Goal: Task Accomplishment & Management: Use online tool/utility

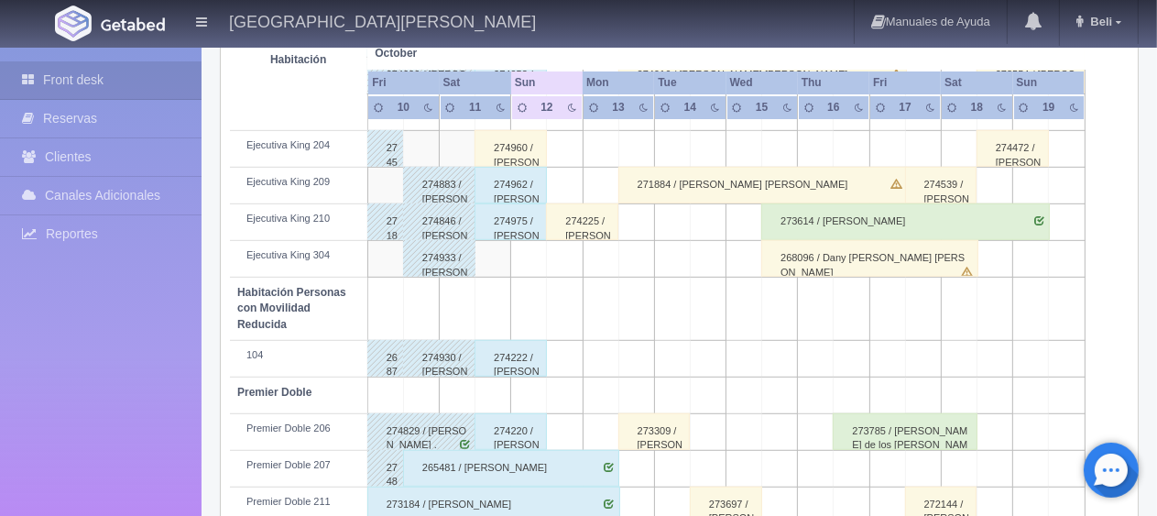
scroll to position [976, 0]
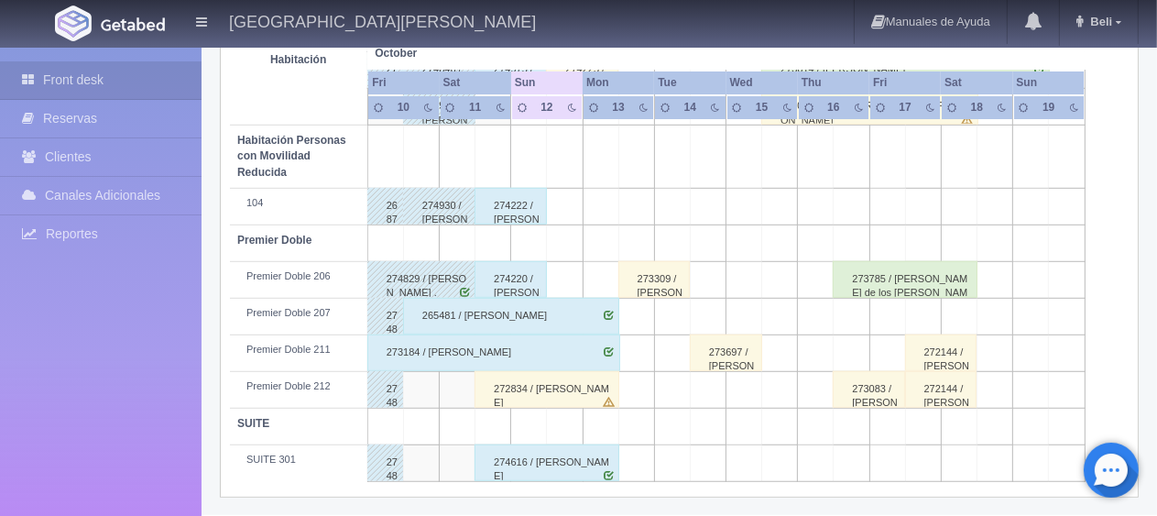
click at [485, 398] on div "272834 / [PERSON_NAME]" at bounding box center [546, 389] width 145 height 37
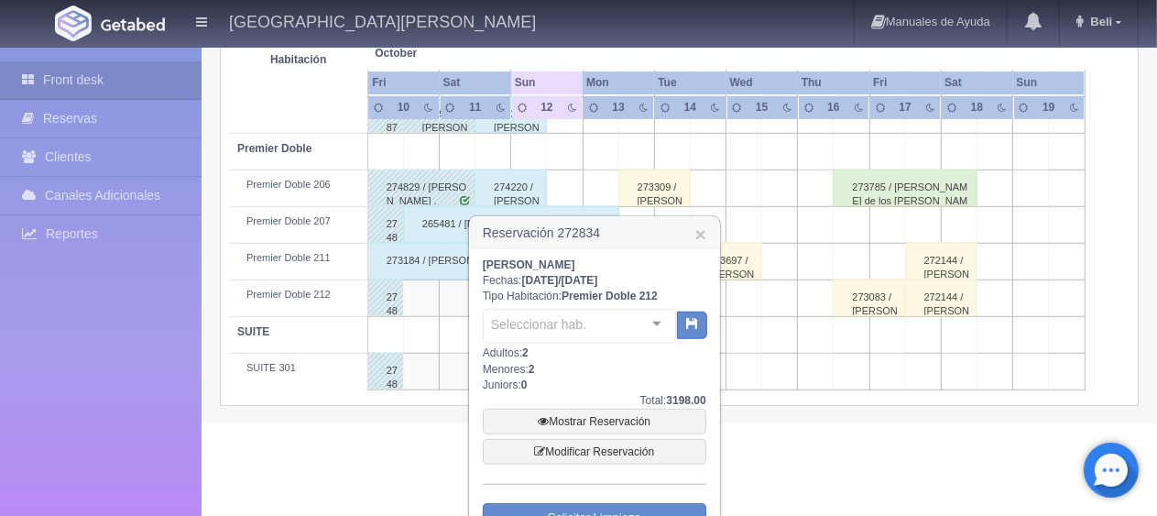
scroll to position [1160, 0]
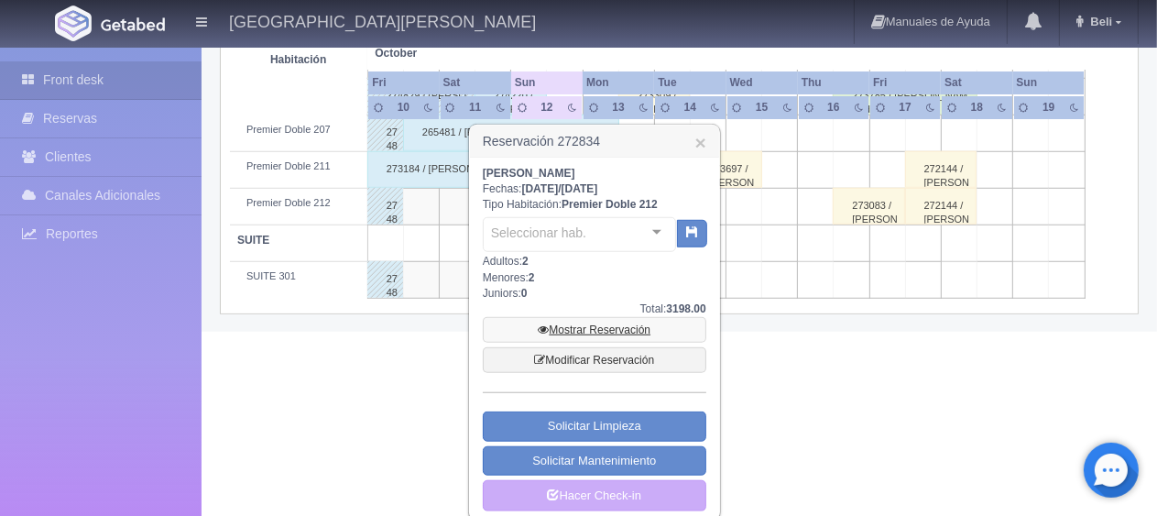
click at [602, 321] on link "Mostrar Reservación" at bounding box center [595, 330] width 224 height 26
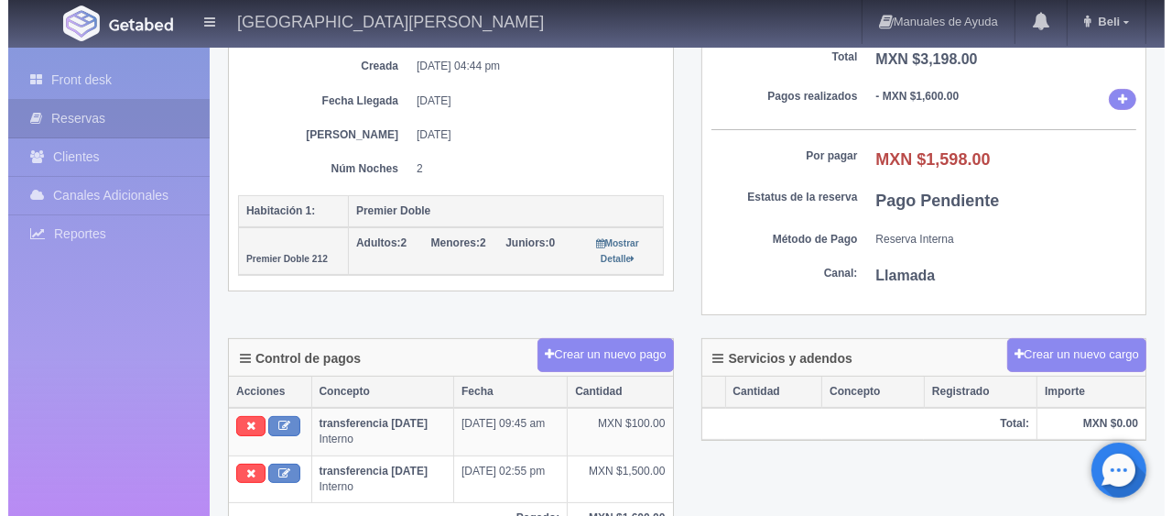
scroll to position [183, 0]
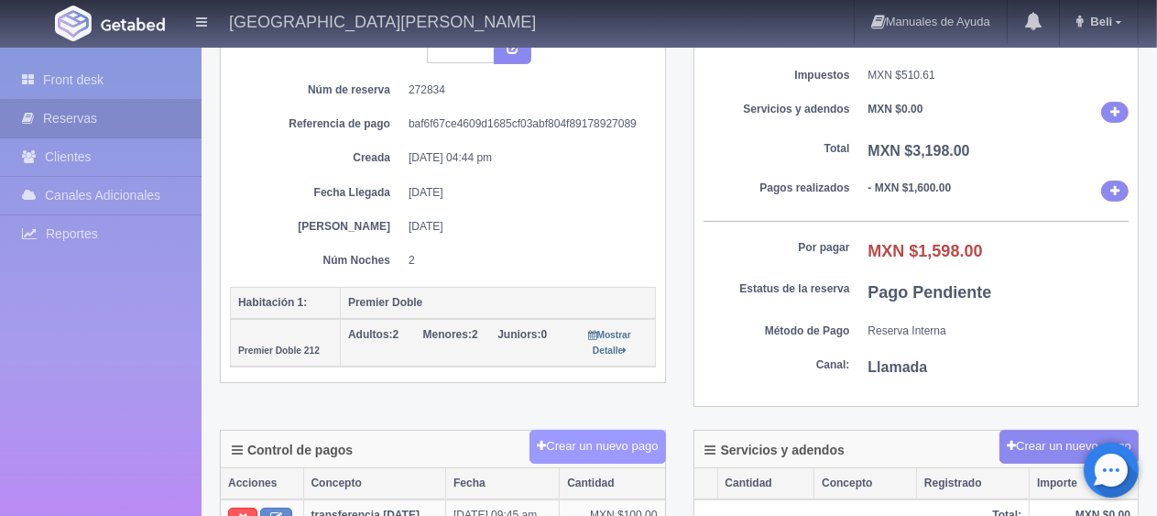
click at [552, 436] on button "Crear un nuevo pago" at bounding box center [597, 447] width 136 height 34
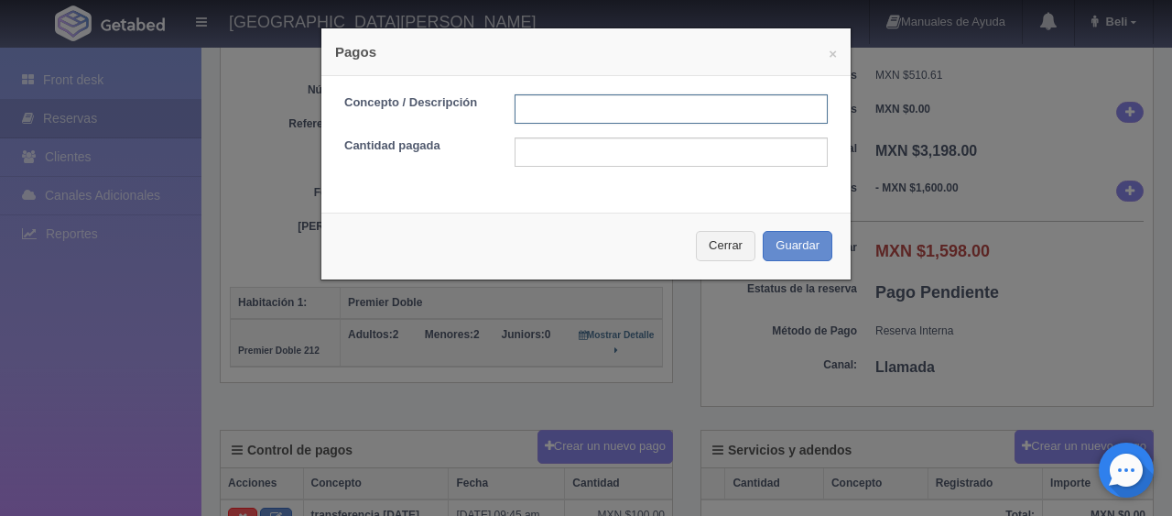
click at [543, 104] on input "text" at bounding box center [671, 108] width 313 height 29
type input "Total Tarjeta"
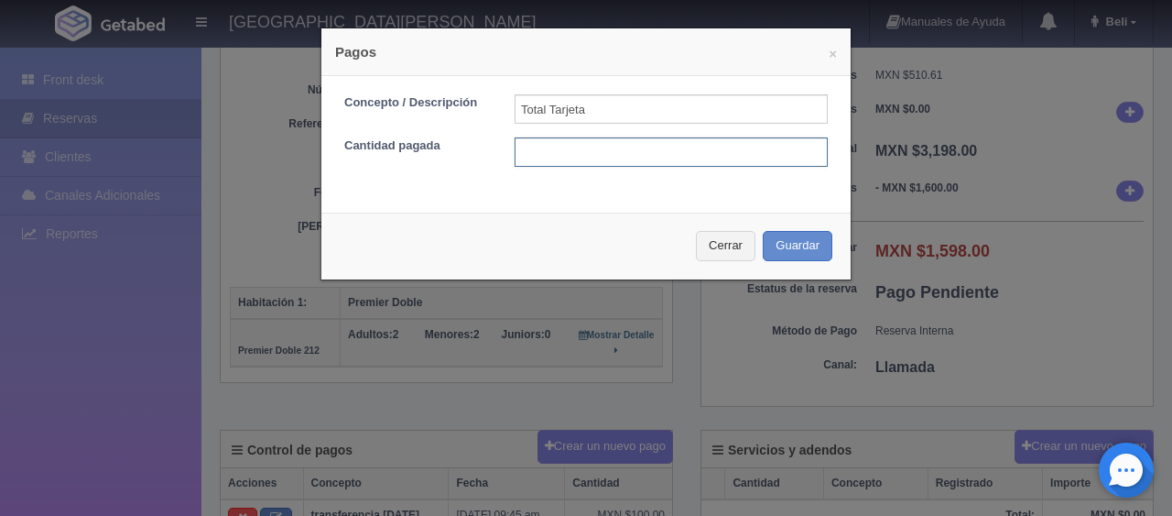
click at [613, 149] on input "text" at bounding box center [671, 151] width 313 height 29
click at [598, 134] on form "Concepto / Descripción Total Tarjeta Cantidad pagada 1598.99" at bounding box center [586, 130] width 484 height 72
click at [595, 145] on input "1598.99" at bounding box center [671, 151] width 313 height 29
click at [555, 213] on div "Cerrar Guardar" at bounding box center [586, 246] width 529 height 67
click at [574, 154] on input "1598." at bounding box center [671, 151] width 313 height 29
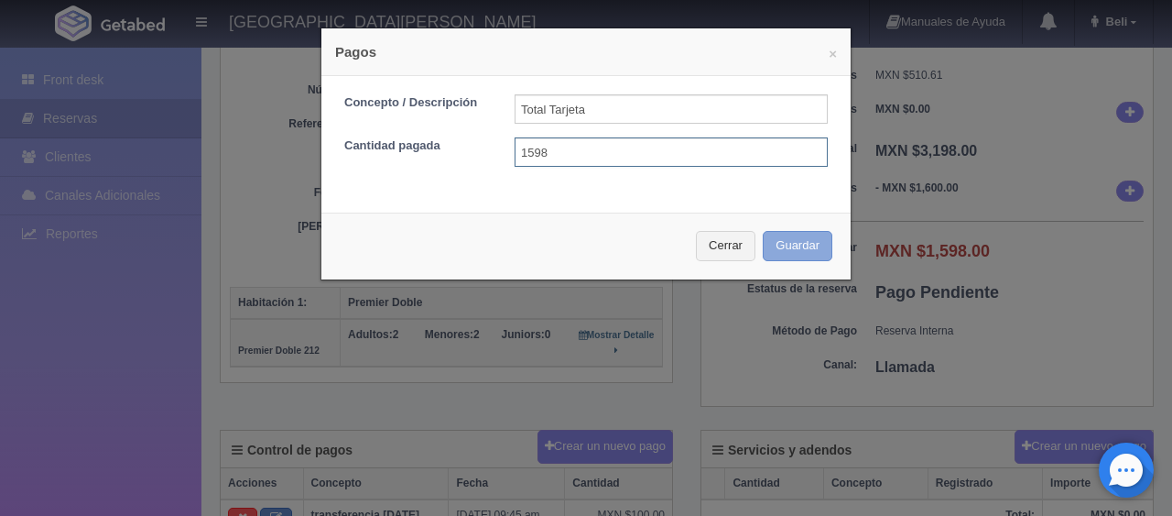
type input "1598"
click at [773, 244] on button "Guardar" at bounding box center [798, 246] width 70 height 30
